Goal: Information Seeking & Learning: Learn about a topic

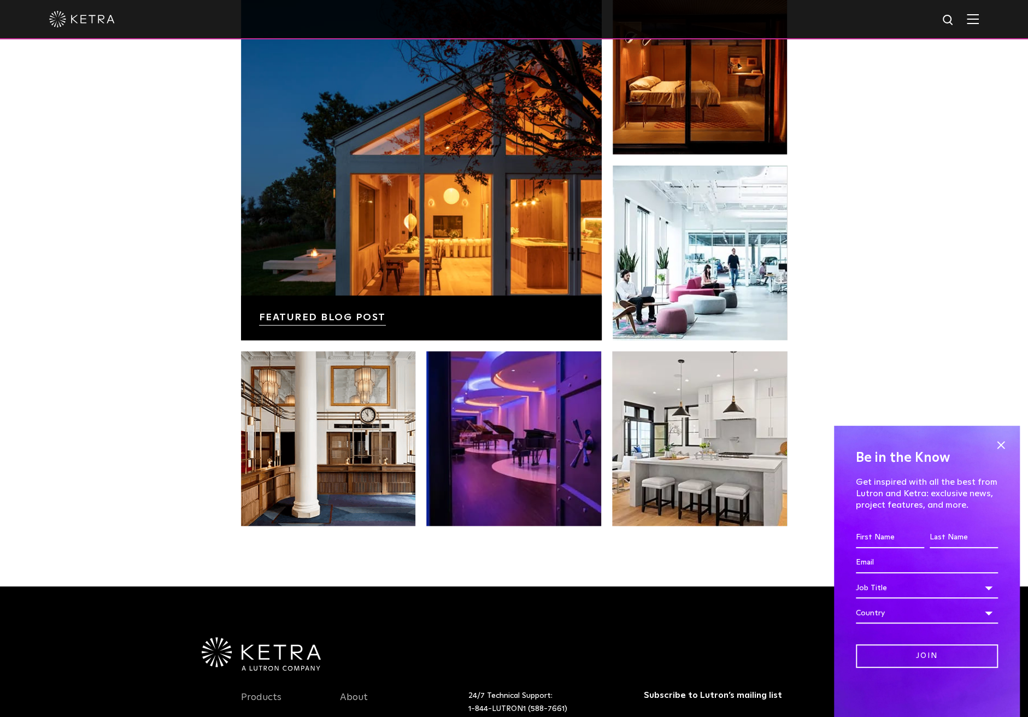
scroll to position [2298, 0]
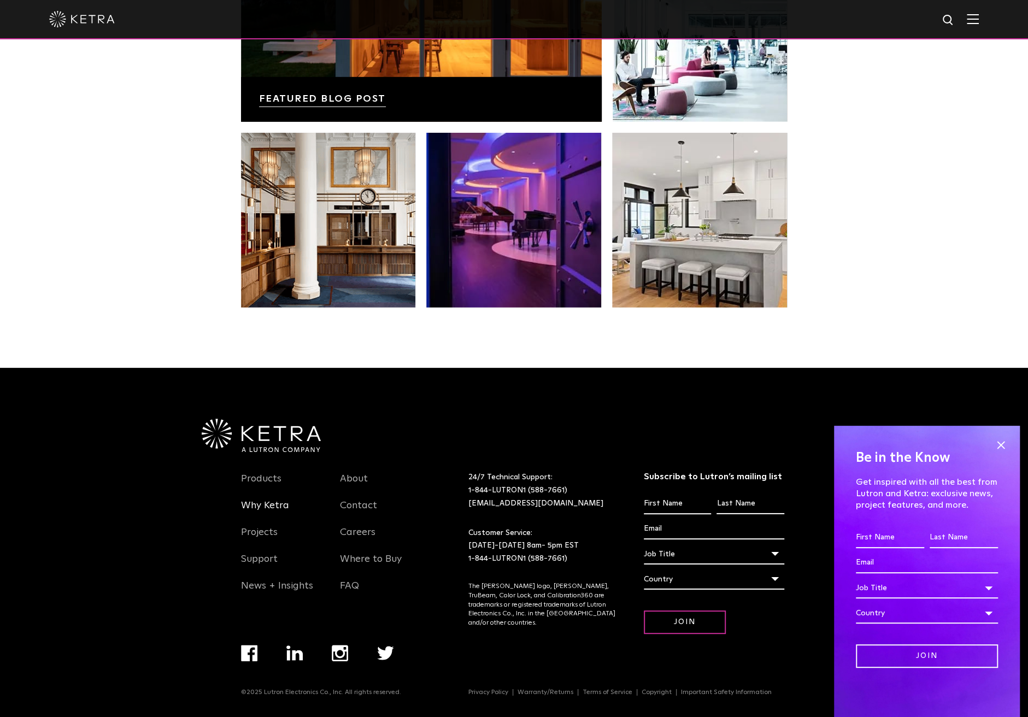
click at [264, 500] on link "Why Ketra" at bounding box center [265, 512] width 48 height 25
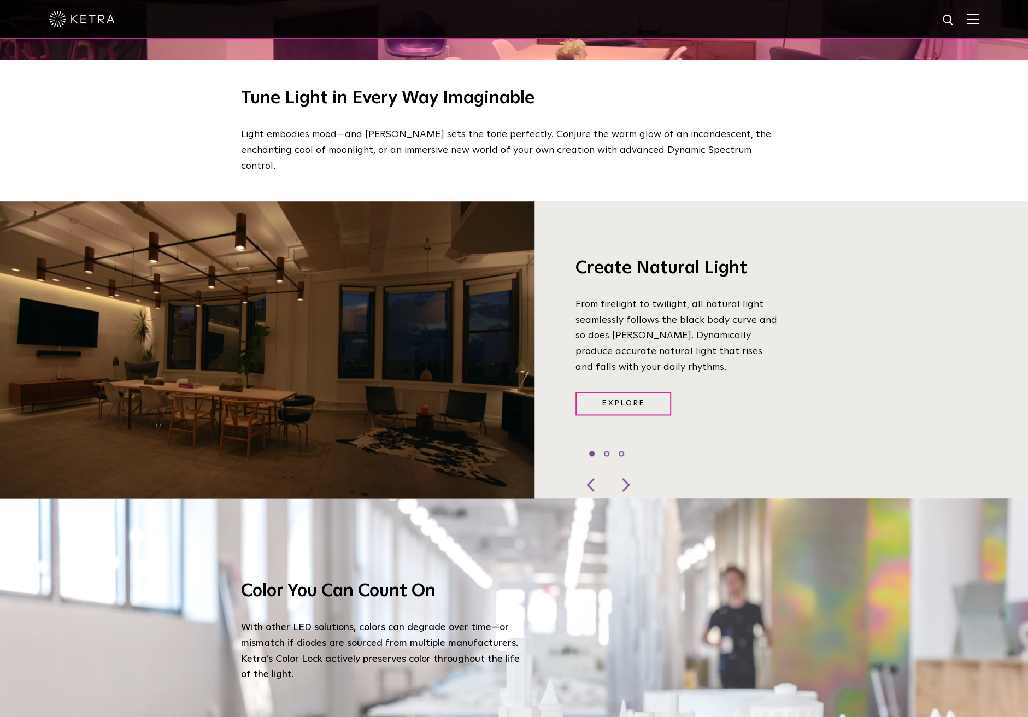
scroll to position [967, 0]
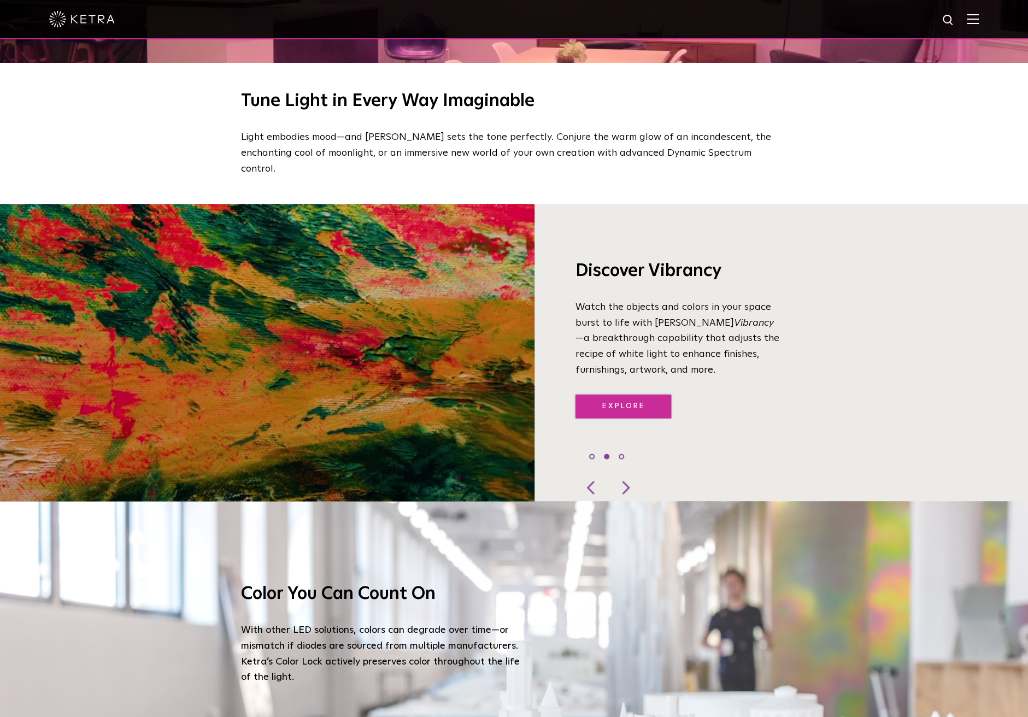
click at [636, 395] on link "Explore" at bounding box center [624, 407] width 96 height 24
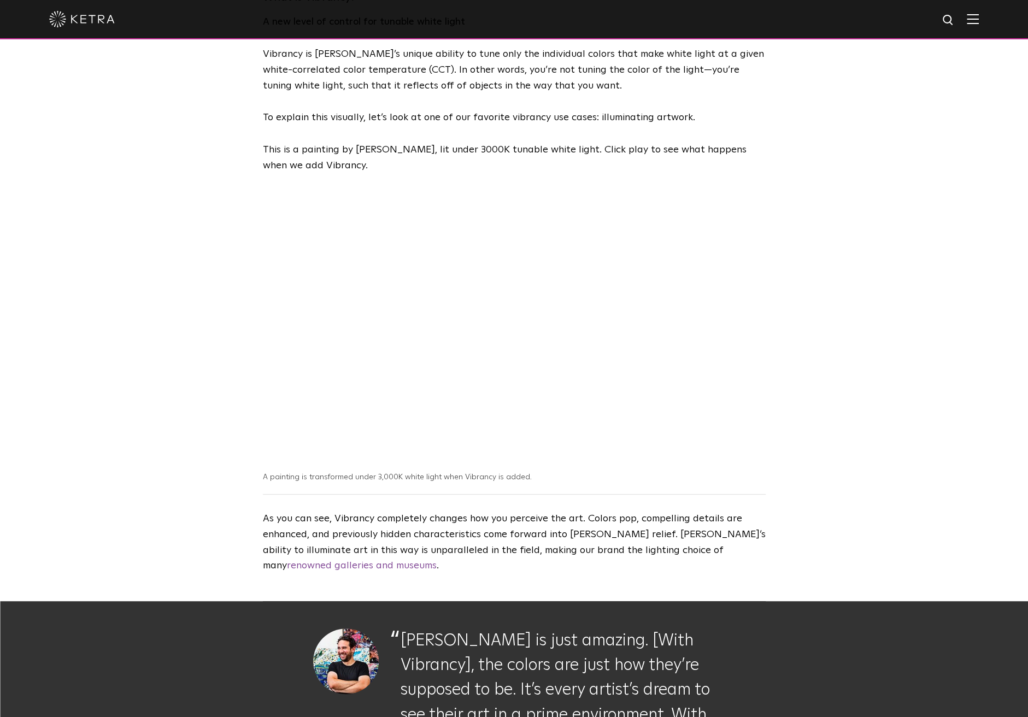
scroll to position [601, 0]
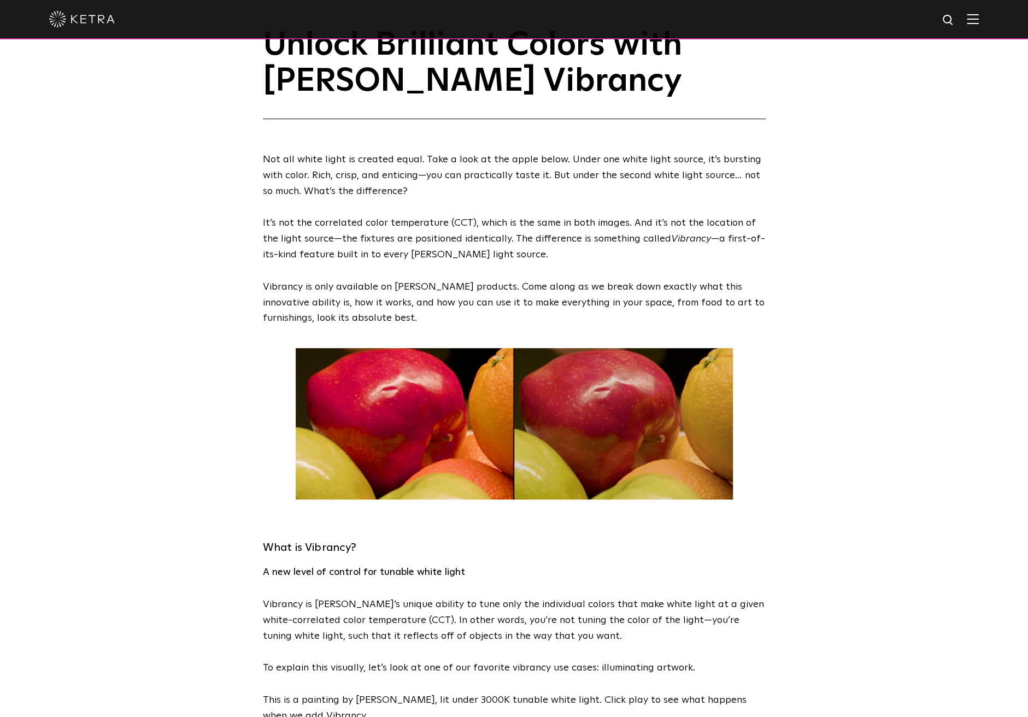
scroll to position [0, 0]
